Goal: Task Accomplishment & Management: Manage account settings

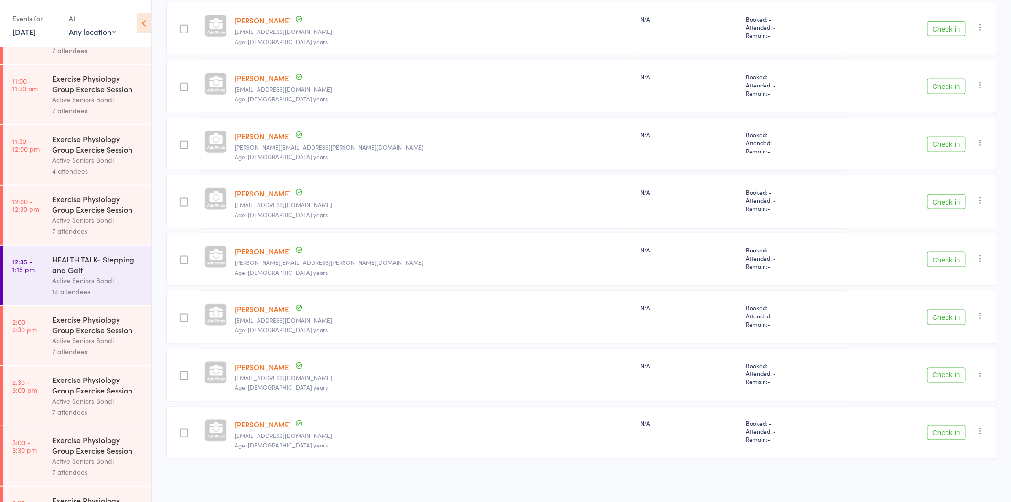
scroll to position [405, 0]
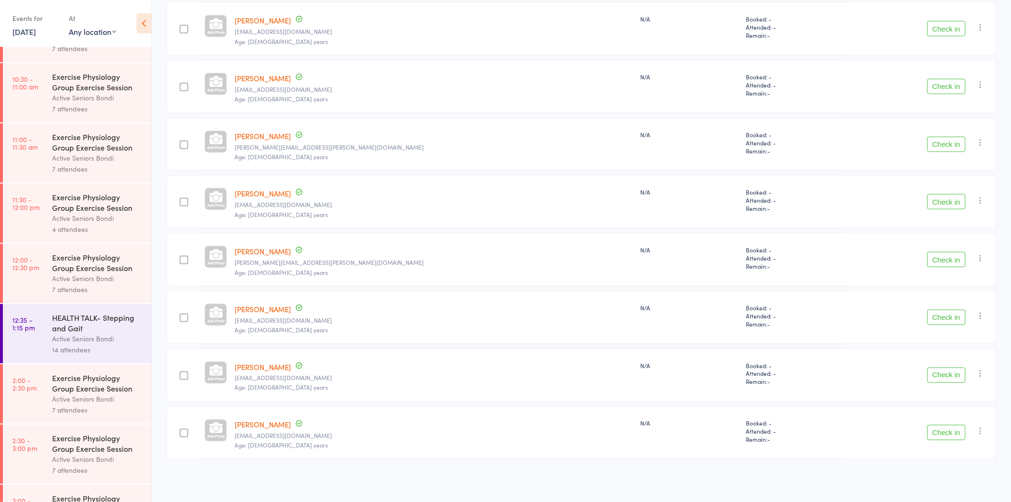
click at [36, 34] on link "[DATE]" at bounding box center [23, 31] width 23 height 11
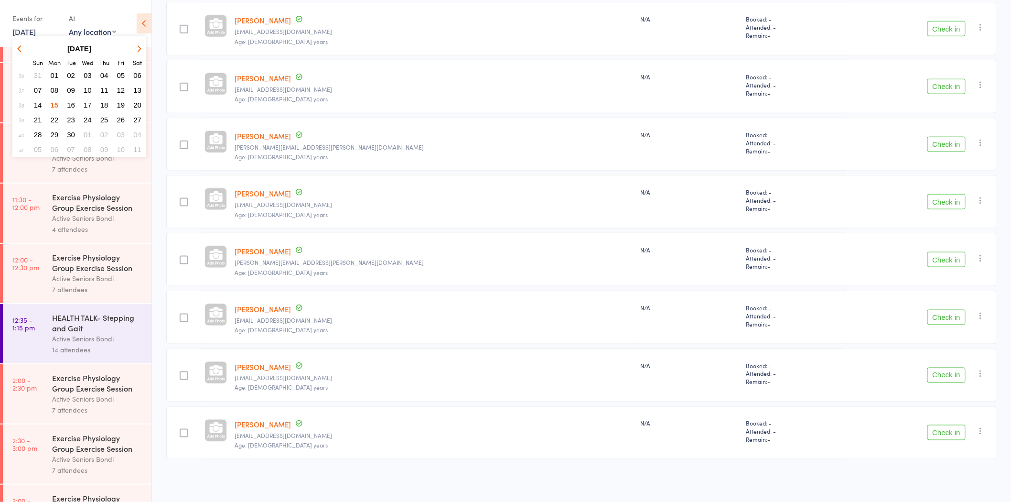
click at [68, 101] on span "16" at bounding box center [71, 105] width 8 height 8
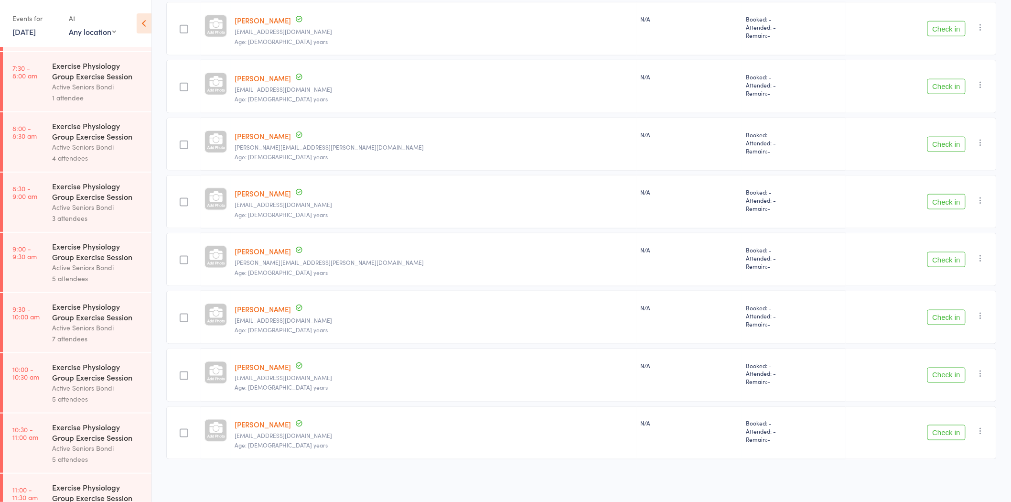
scroll to position [0, 0]
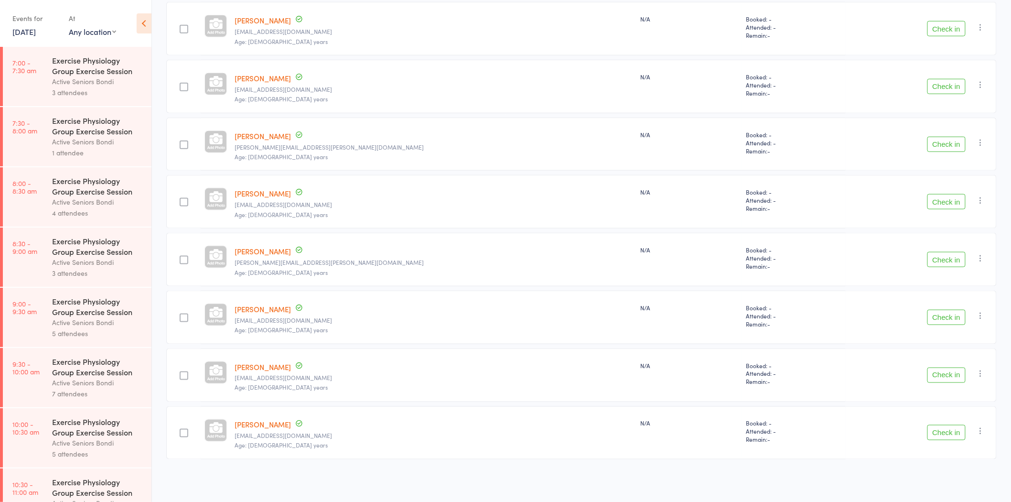
click at [103, 129] on div "Exercise Physiology Group Exercise Session" at bounding box center [97, 125] width 91 height 21
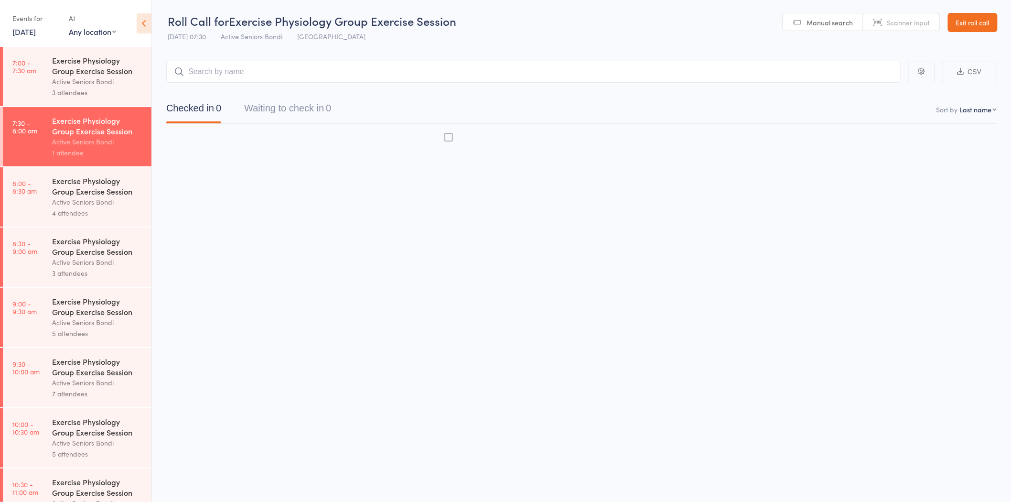
scroll to position [0, 0]
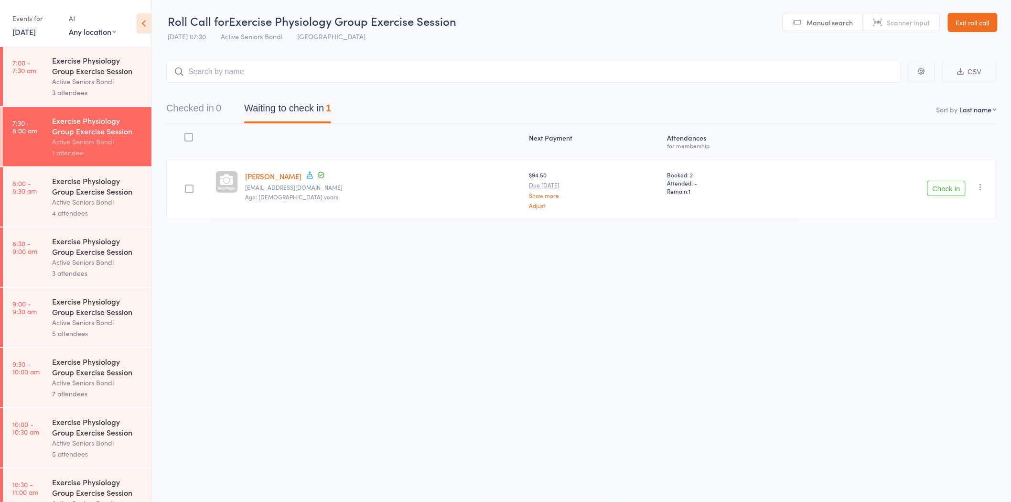
click at [103, 79] on div "Active Seniors Bondi" at bounding box center [97, 81] width 91 height 11
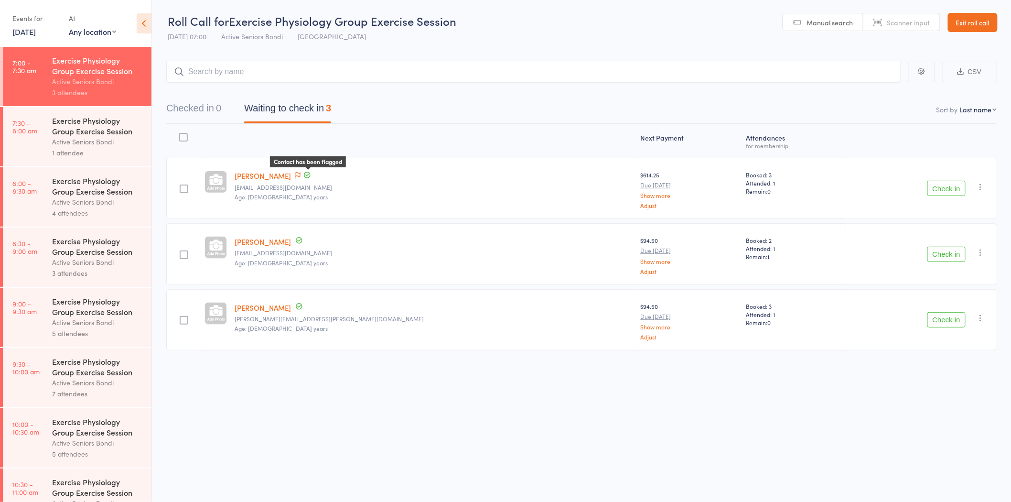
click at [300, 172] on icon at bounding box center [298, 175] width 6 height 7
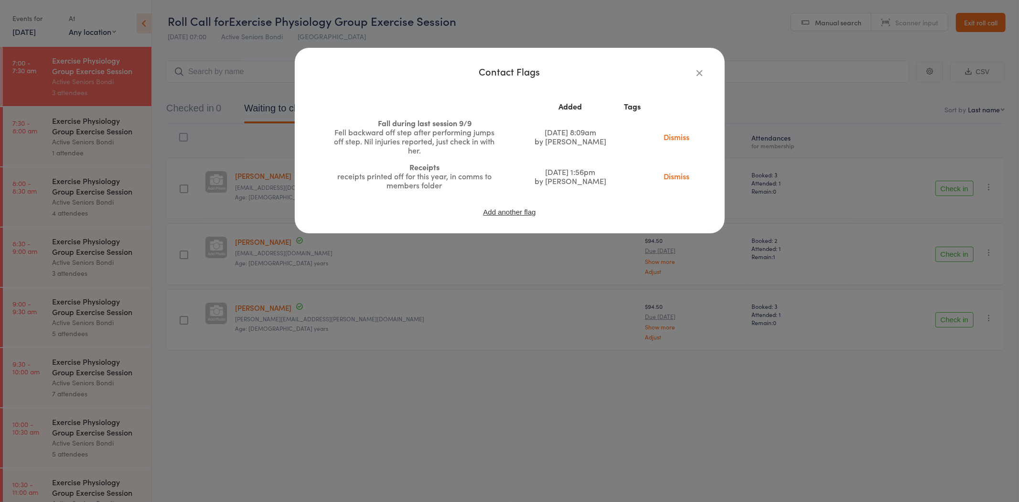
click at [675, 176] on link "Dismiss" at bounding box center [676, 176] width 40 height 11
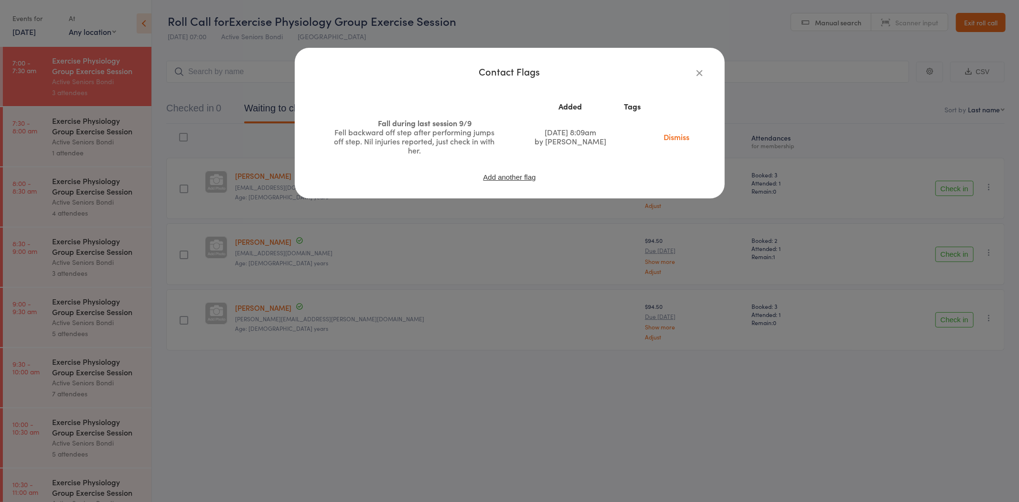
click at [677, 134] on link "Dismiss" at bounding box center [676, 136] width 40 height 11
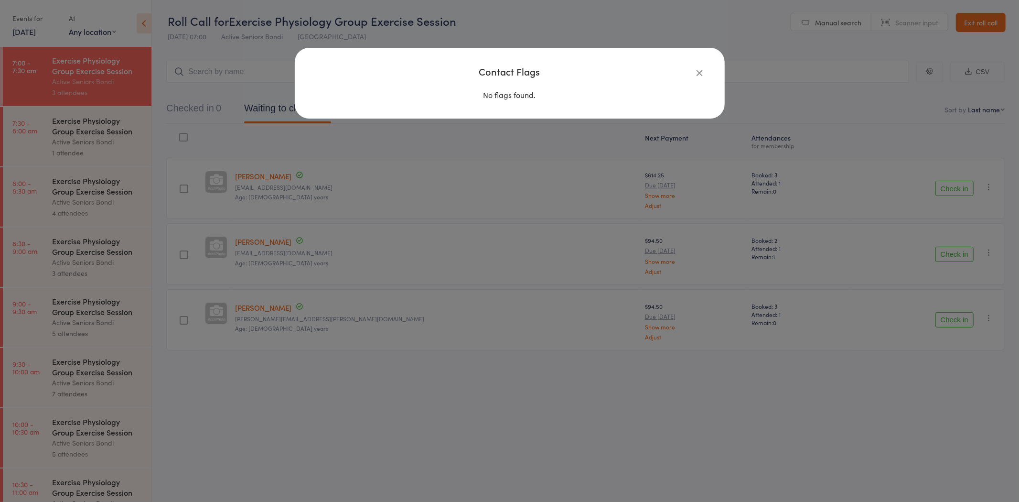
click at [699, 73] on icon "button" at bounding box center [700, 72] width 11 height 11
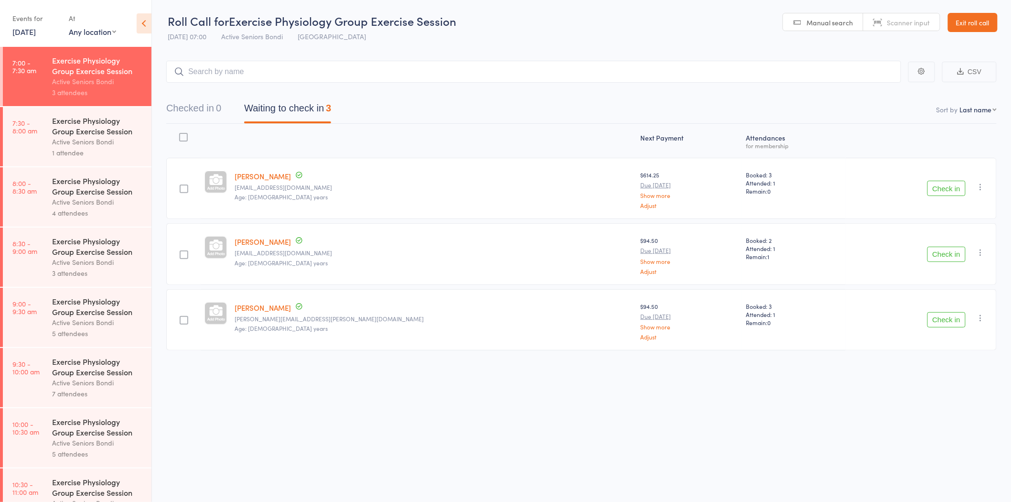
click at [115, 144] on div "Active Seniors Bondi" at bounding box center [97, 141] width 91 height 11
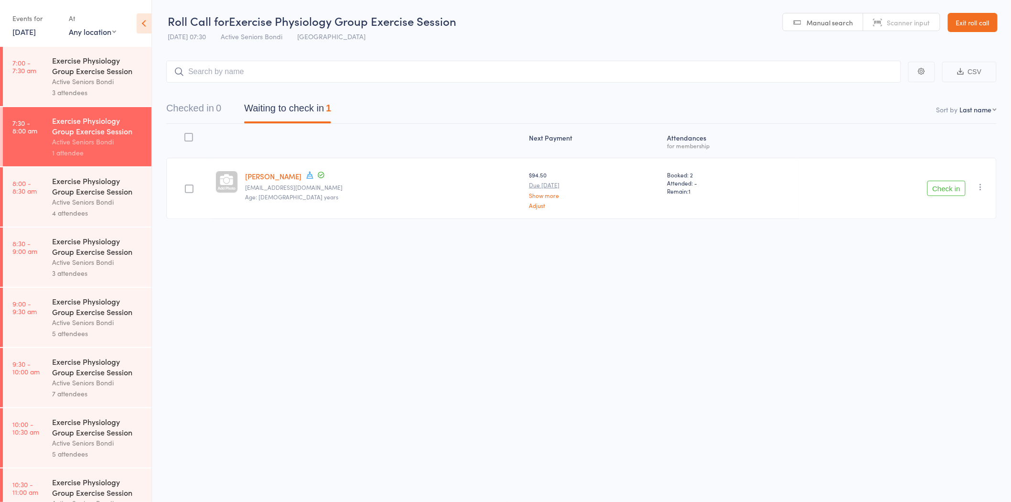
click at [110, 214] on div "4 attendees" at bounding box center [97, 212] width 91 height 11
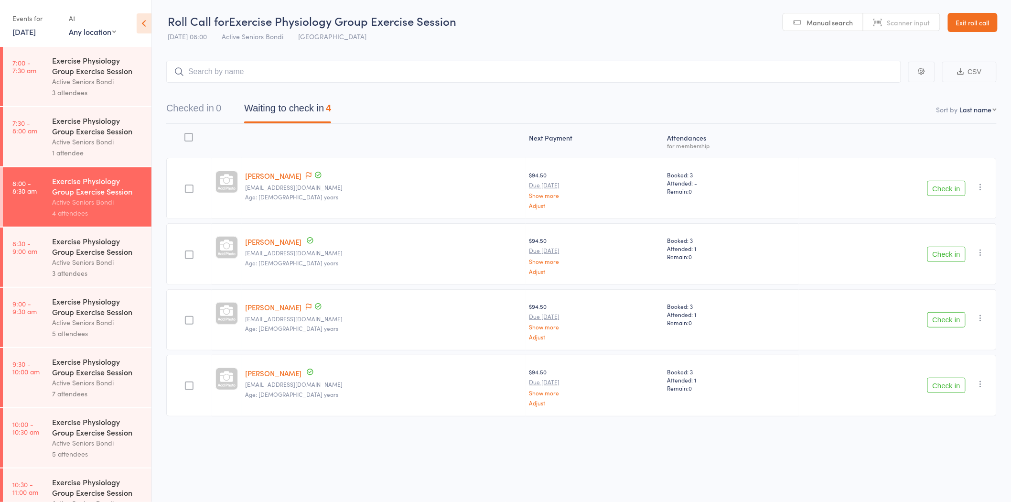
click at [75, 75] on div "Exercise Physiology Group Exercise Session" at bounding box center [97, 65] width 91 height 21
click at [113, 75] on div "Exercise Physiology Group Exercise Session" at bounding box center [97, 65] width 91 height 21
